Goal: Find specific page/section: Find specific page/section

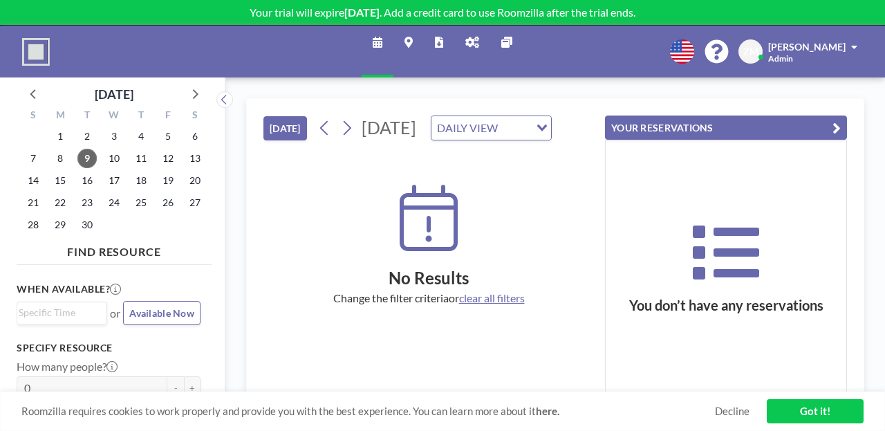
click at [467, 39] on icon at bounding box center [473, 42] width 14 height 11
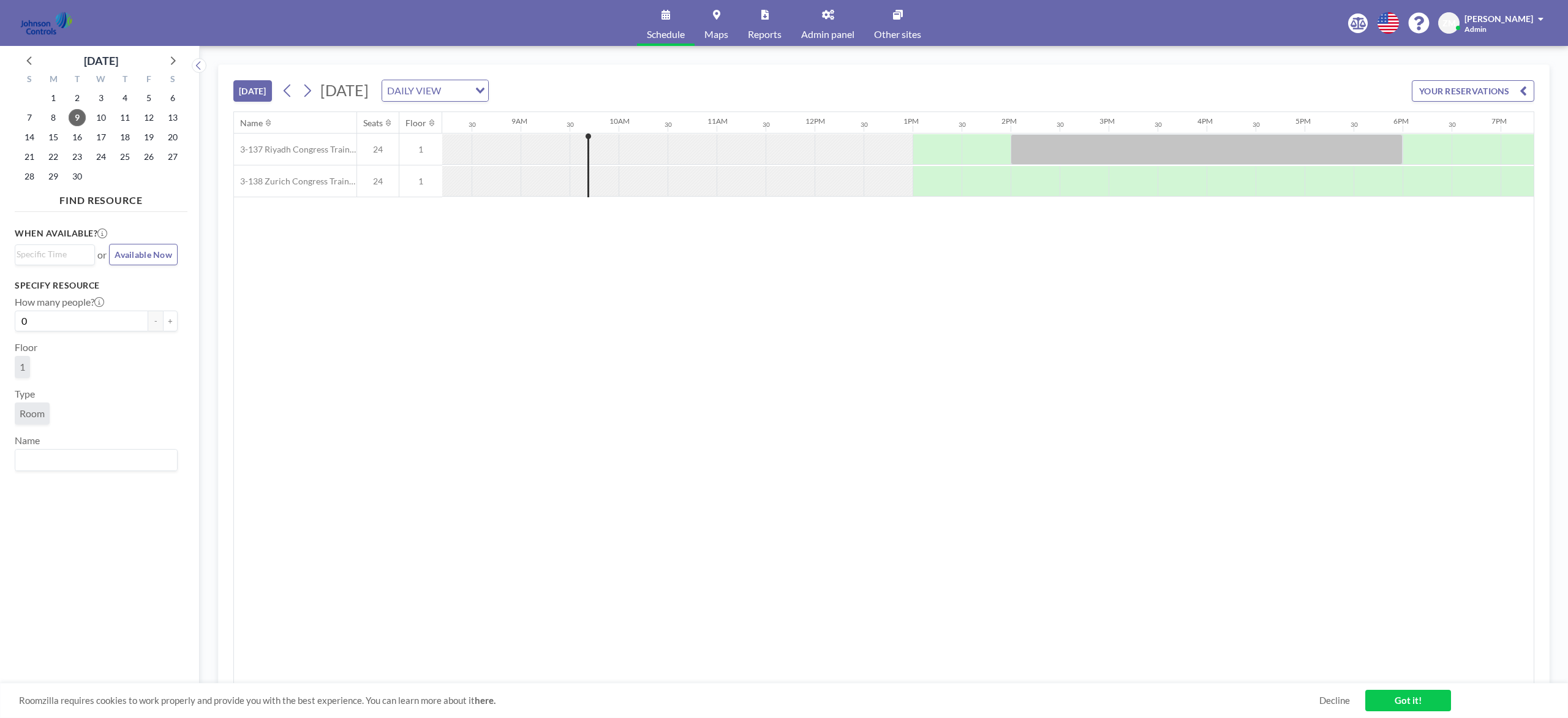
scroll to position [0, 882]
click at [834, 29] on span "Admin panel" at bounding box center [828, 34] width 53 height 10
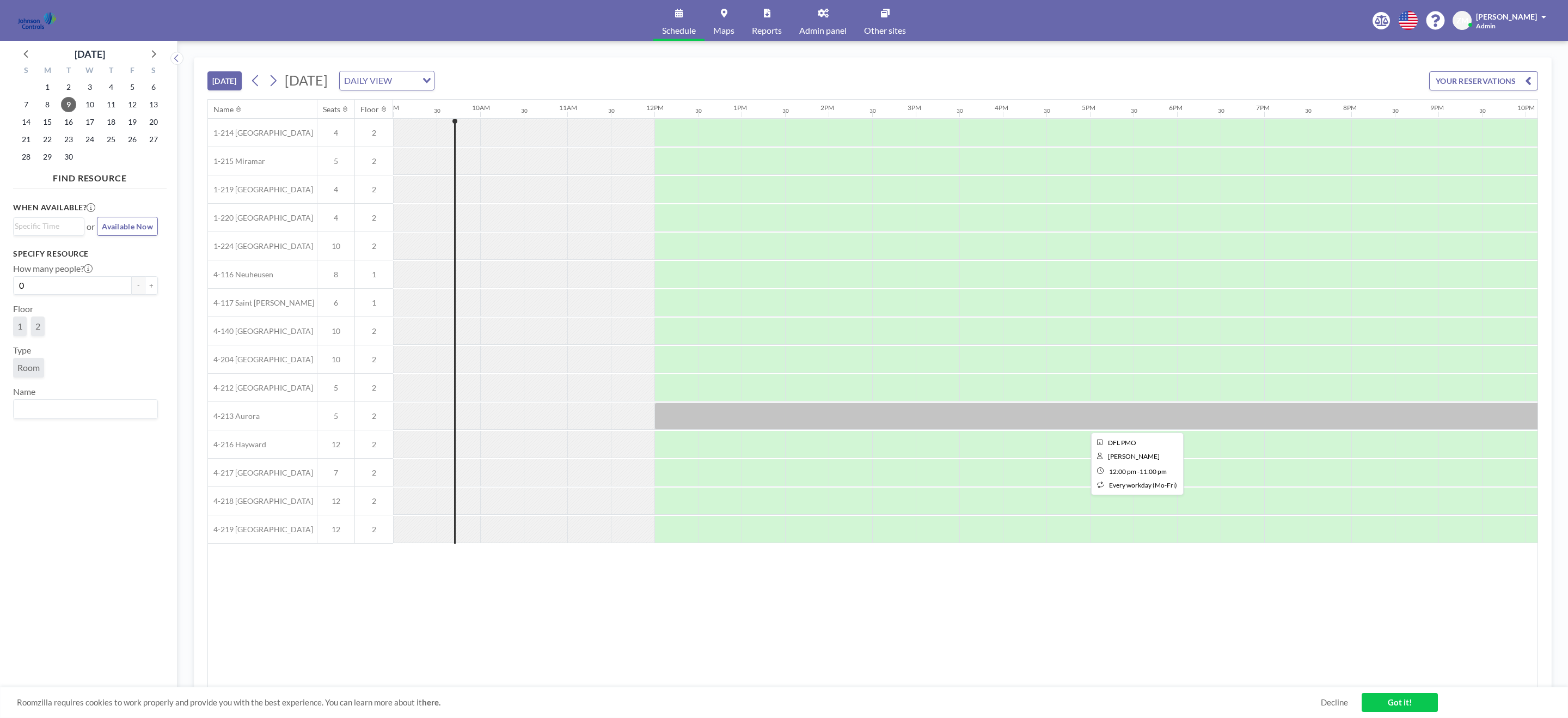
scroll to position [0, 948]
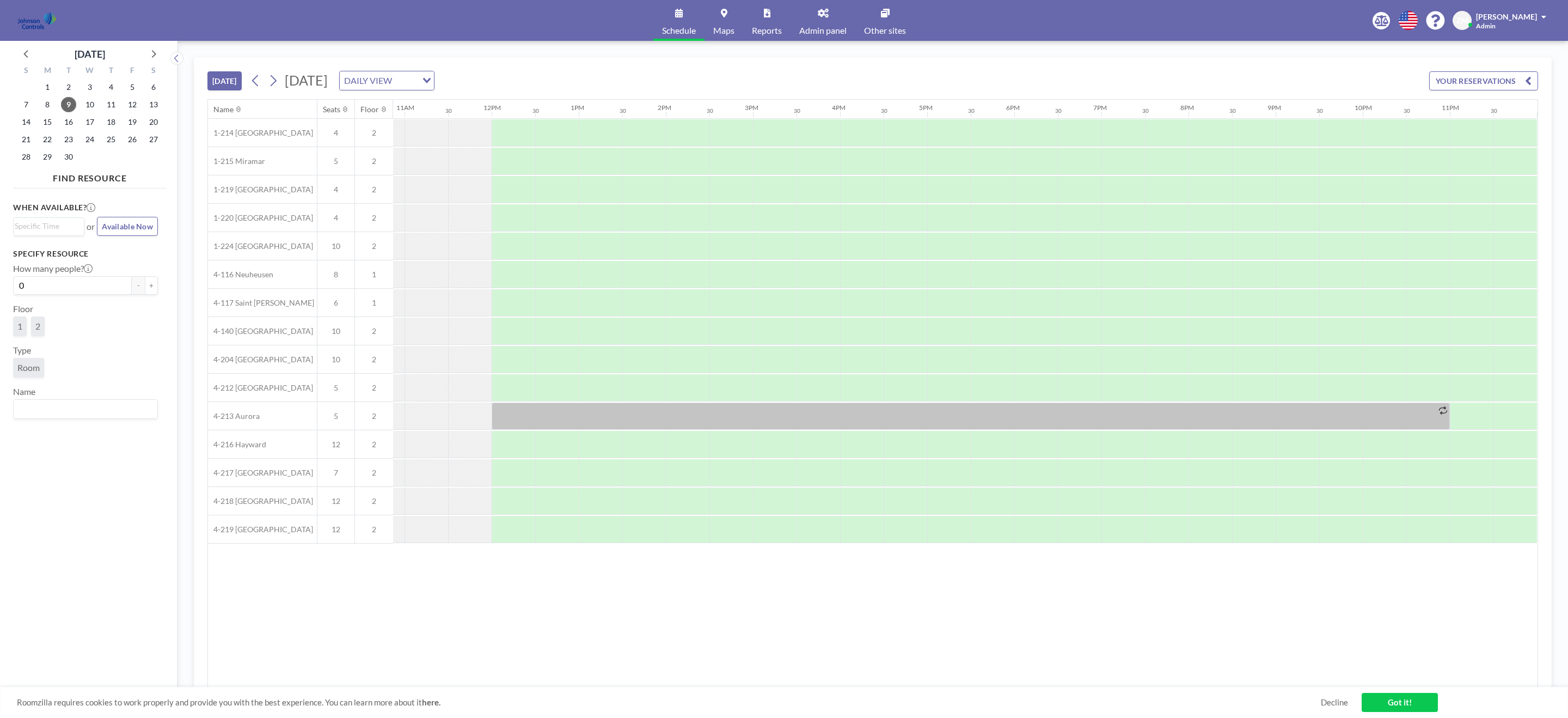
click at [827, 29] on span "Admin panel" at bounding box center [823, 30] width 47 height 9
